Goal: Task Accomplishment & Management: Use online tool/utility

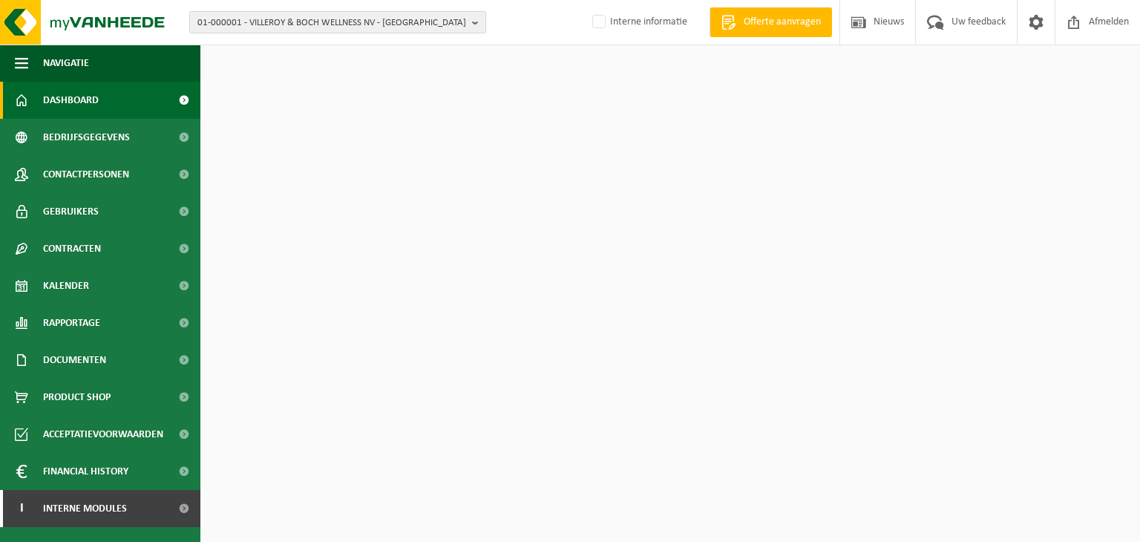
click at [401, 19] on span "01-000001 - VILLEROY & BOCH WELLNESS NV - [GEOGRAPHIC_DATA]" at bounding box center [331, 23] width 269 height 22
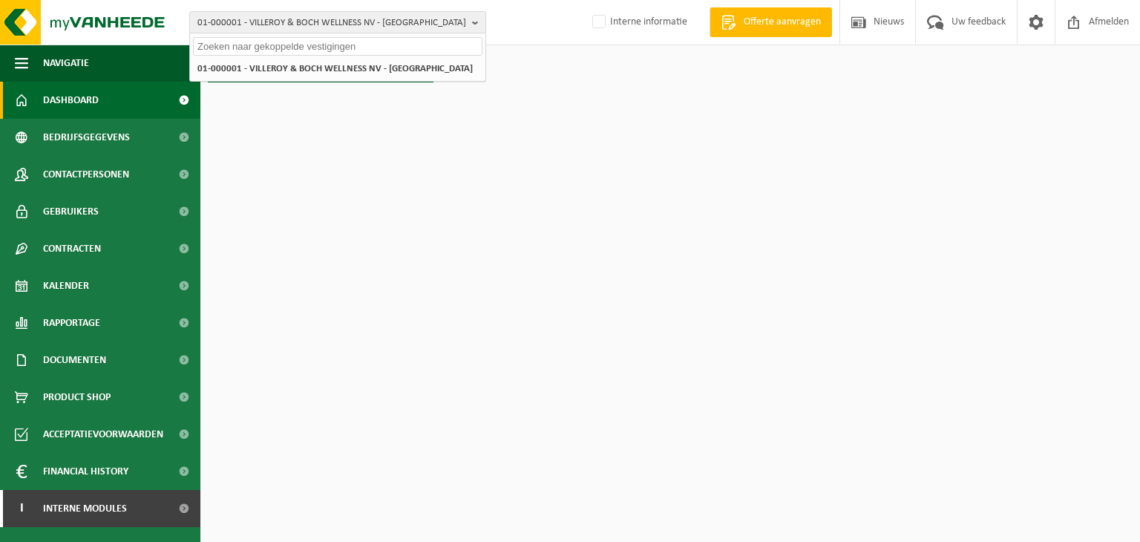
click at [323, 47] on input "text" at bounding box center [337, 46] width 289 height 19
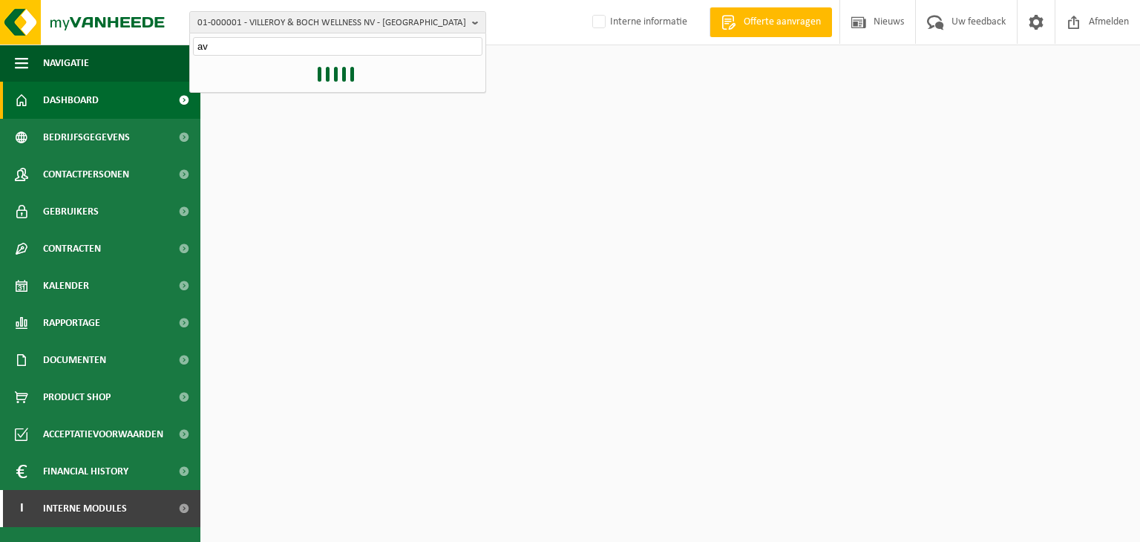
type input "a"
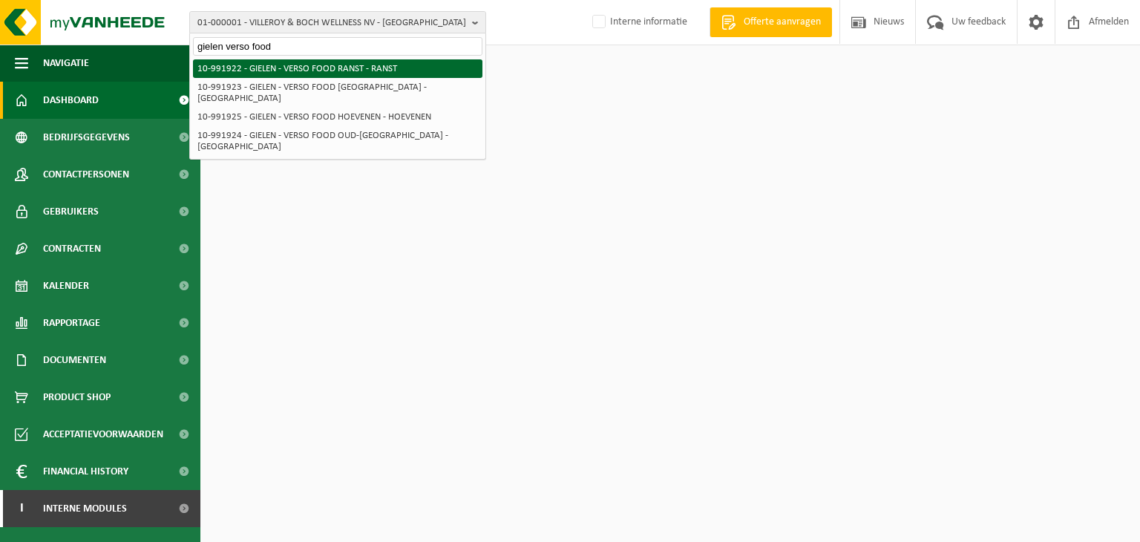
type input "gielen verso food"
click at [334, 62] on li "10-991922 - GIELEN - VERSO FOOD RANST - RANST" at bounding box center [337, 68] width 289 height 19
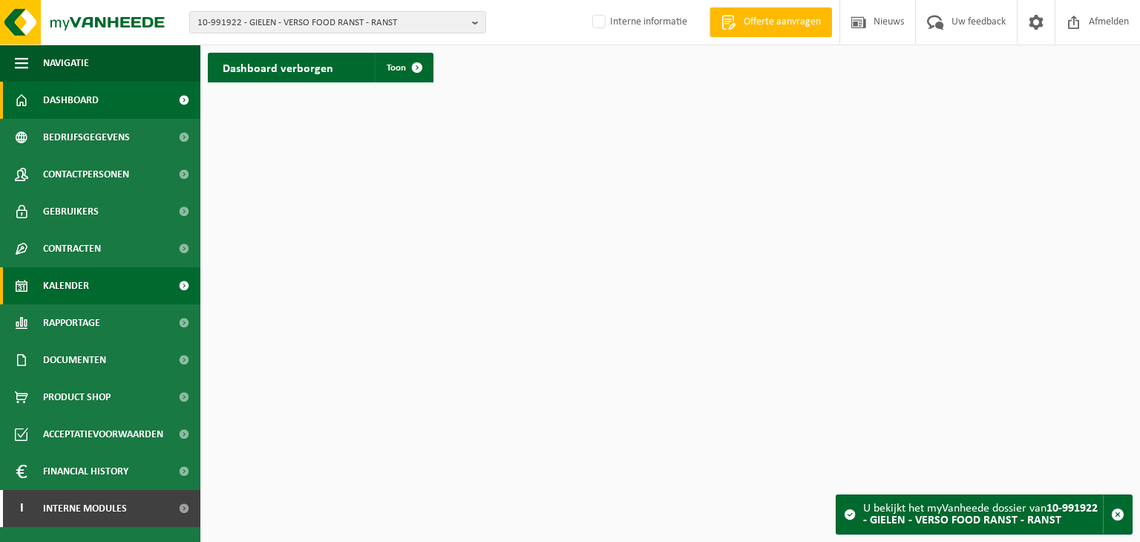
click at [106, 283] on link "Kalender" at bounding box center [100, 285] width 200 height 37
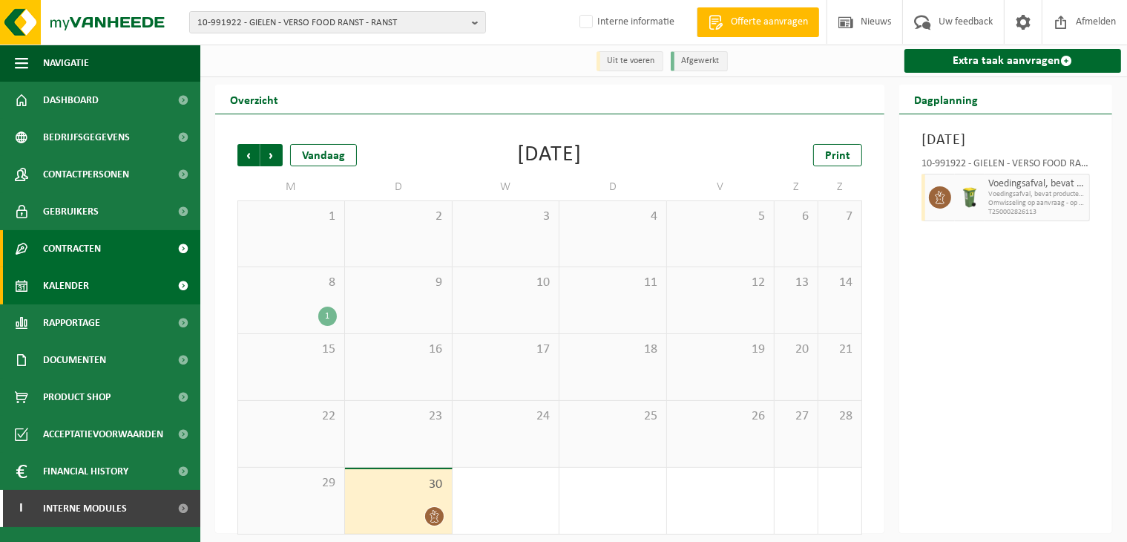
click at [119, 254] on link "Contracten" at bounding box center [100, 248] width 200 height 37
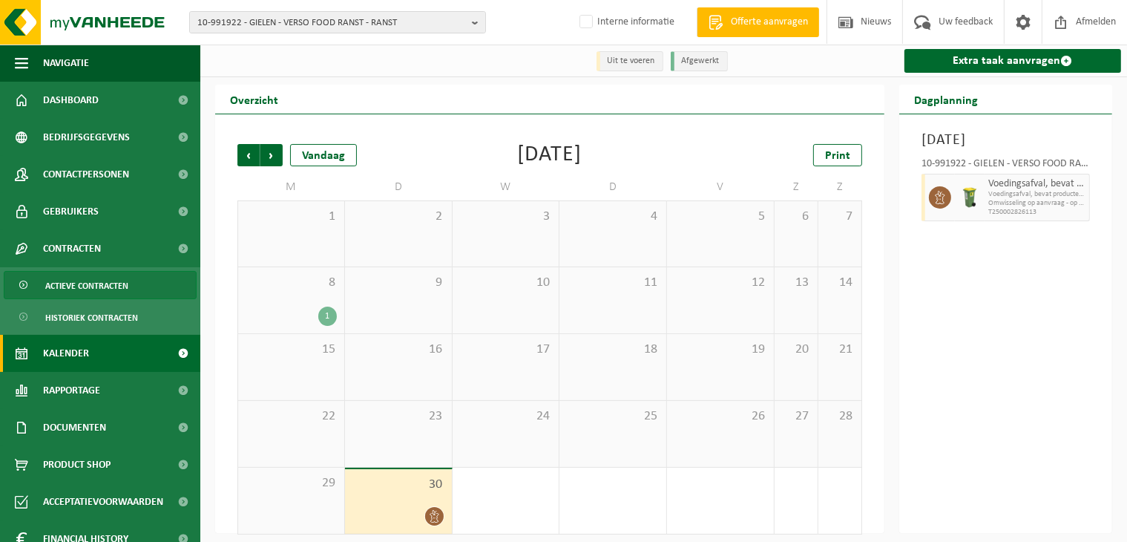
click at [95, 289] on span "Actieve contracten" at bounding box center [86, 286] width 83 height 28
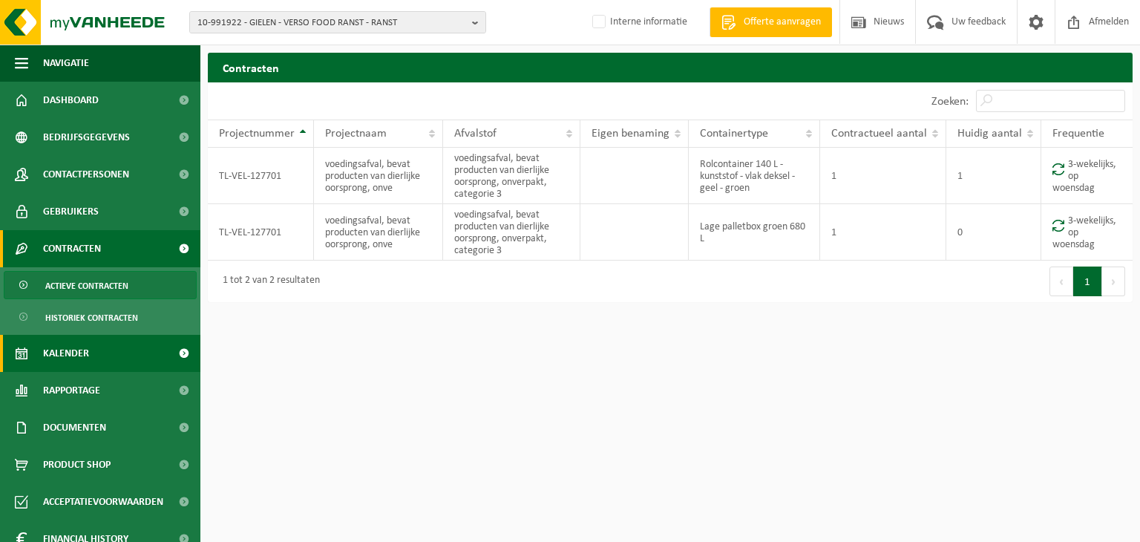
click at [101, 361] on link "Kalender" at bounding box center [100, 353] width 200 height 37
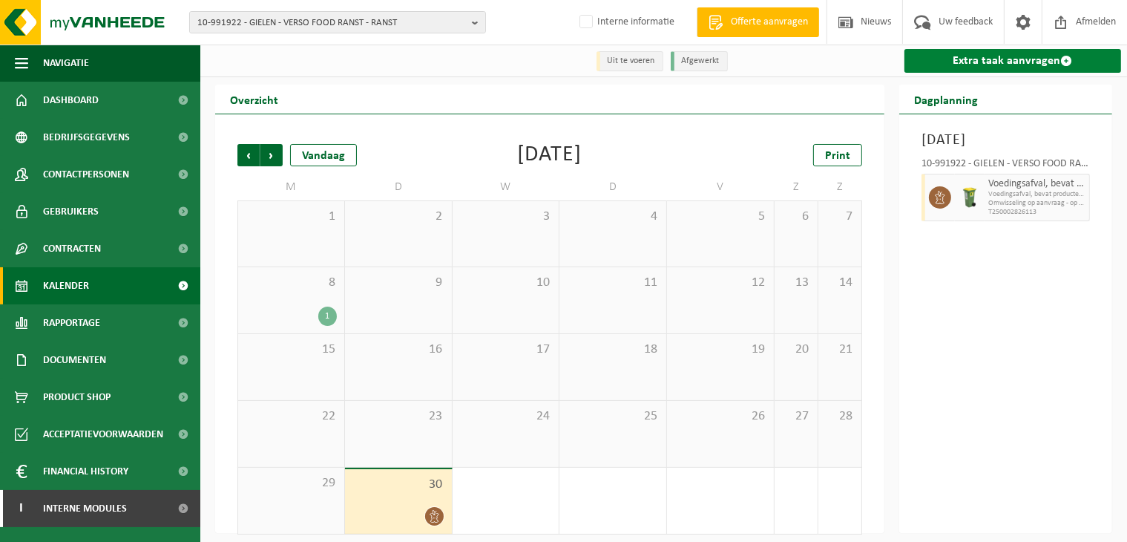
click at [1022, 62] on link "Extra taak aanvragen" at bounding box center [1012, 61] width 217 height 24
